Goal: Information Seeking & Learning: Learn about a topic

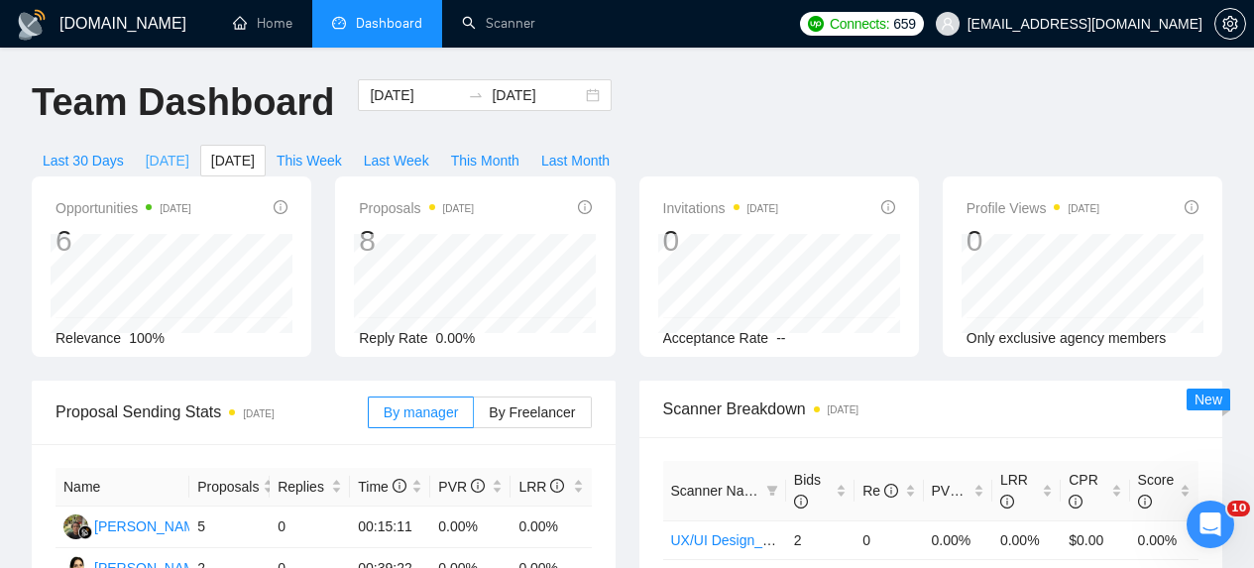
click at [150, 160] on span "[DATE]" at bounding box center [168, 161] width 44 height 22
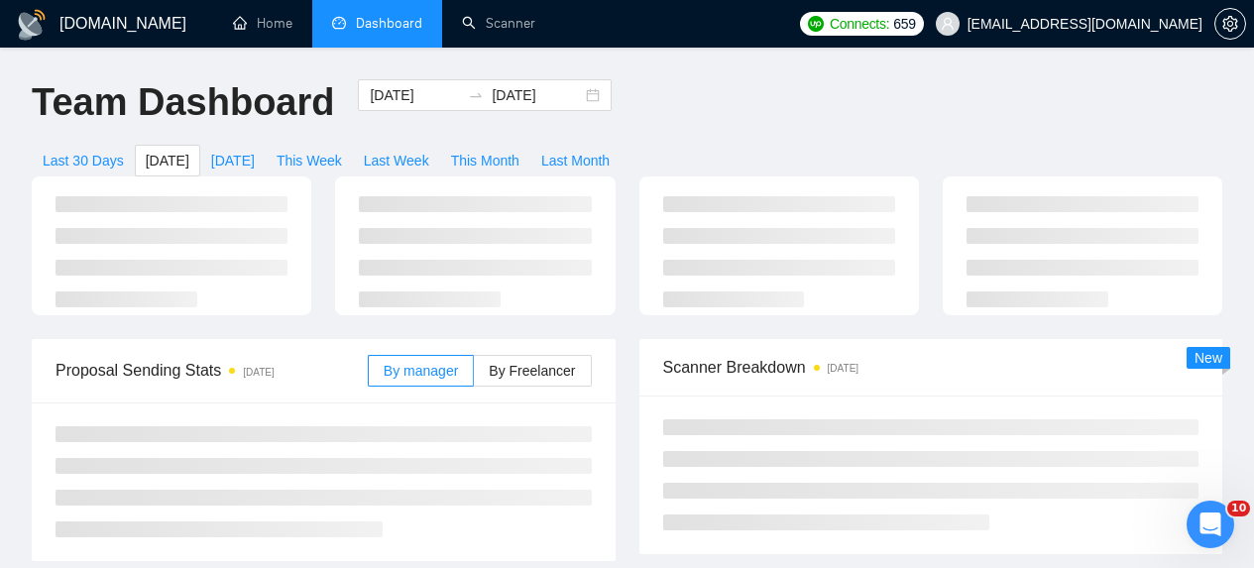
type input "[DATE]"
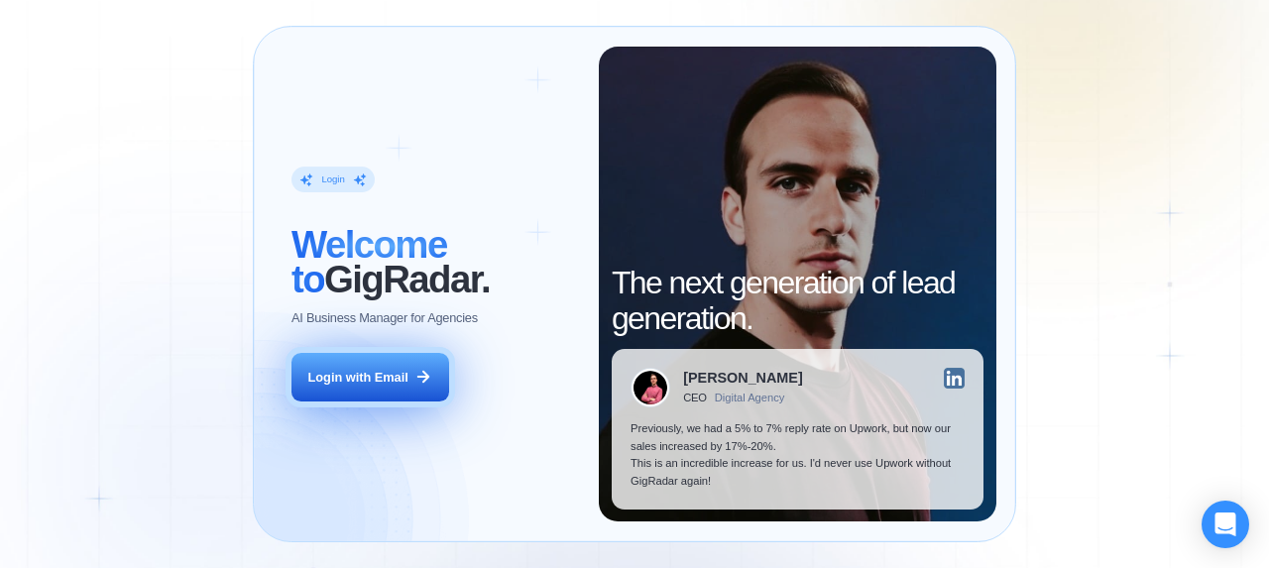
click at [383, 382] on div "Login with Email" at bounding box center [358, 378] width 100 height 18
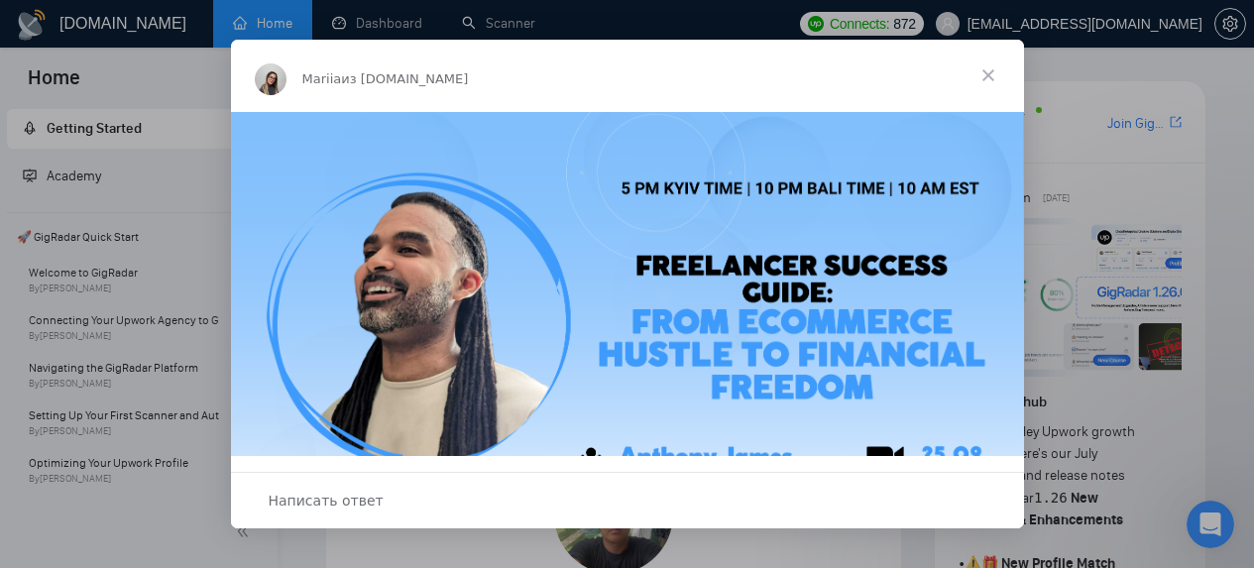
click at [990, 76] on span "Закрыть" at bounding box center [988, 75] width 71 height 71
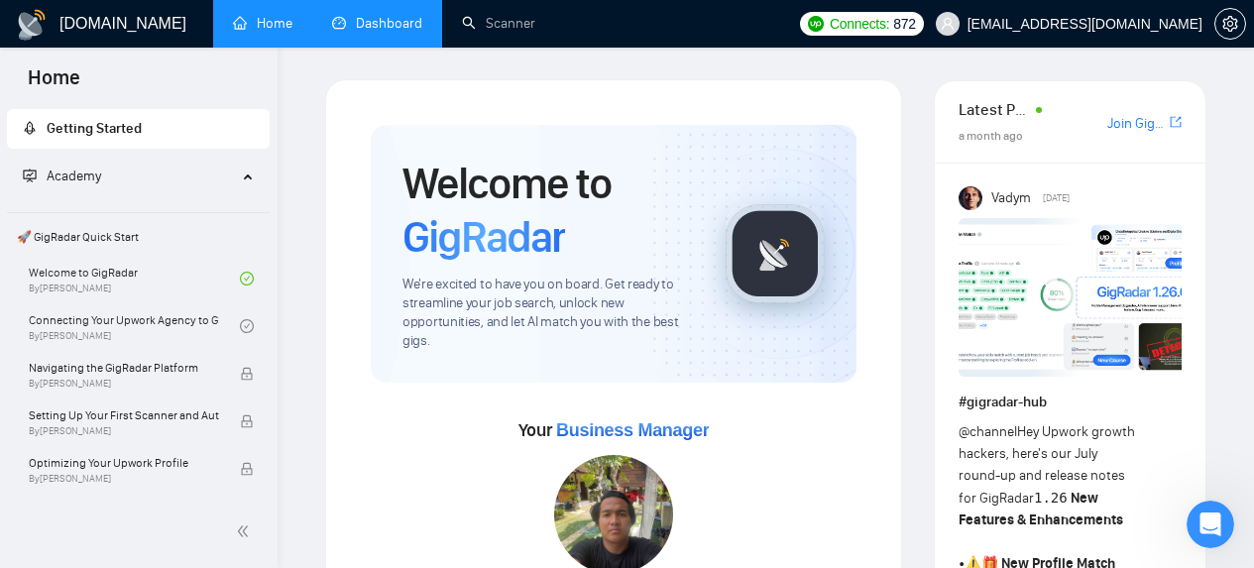
click at [364, 24] on link "Dashboard" at bounding box center [377, 23] width 90 height 17
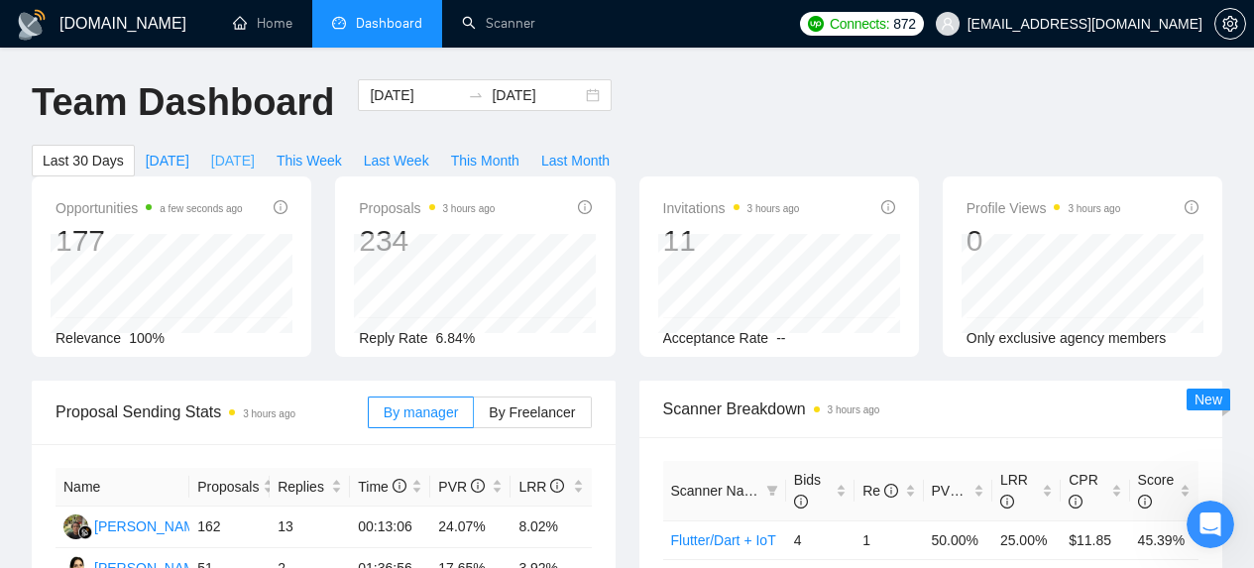
click at [226, 156] on span "[DATE]" at bounding box center [233, 161] width 44 height 22
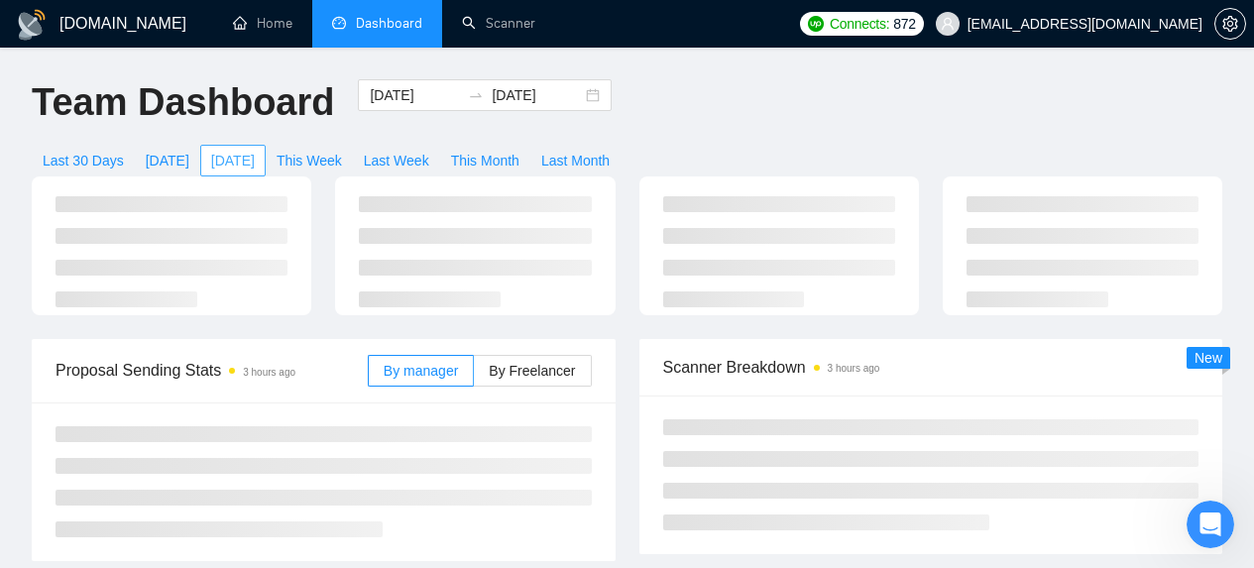
type input "[DATE]"
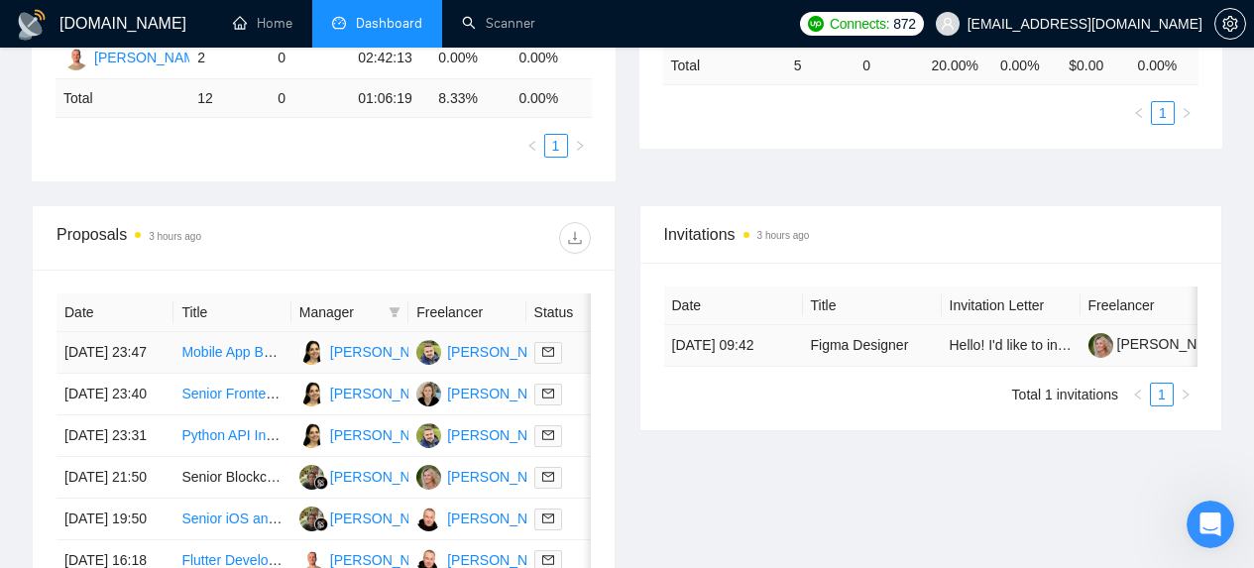
scroll to position [554, 0]
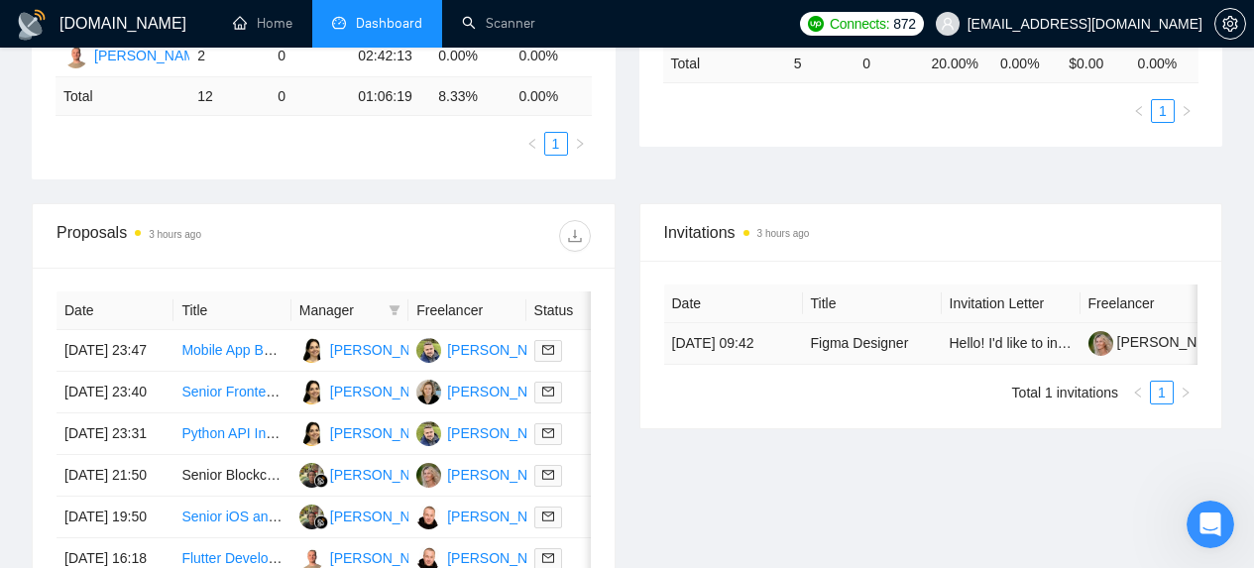
click at [989, 365] on td "Hello! I'd like to invite you to take a look at the job I've posted. Please sub…" at bounding box center [1011, 344] width 139 height 42
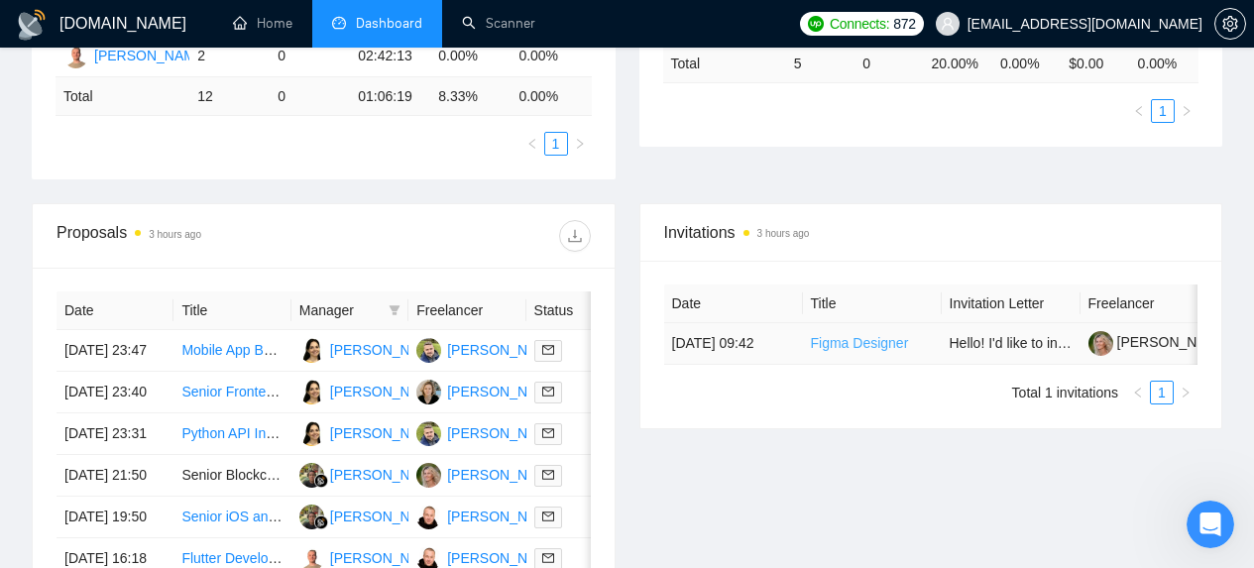
click at [825, 351] on link "Figma Designer" at bounding box center [860, 343] width 98 height 16
